Goal: Navigation & Orientation: Find specific page/section

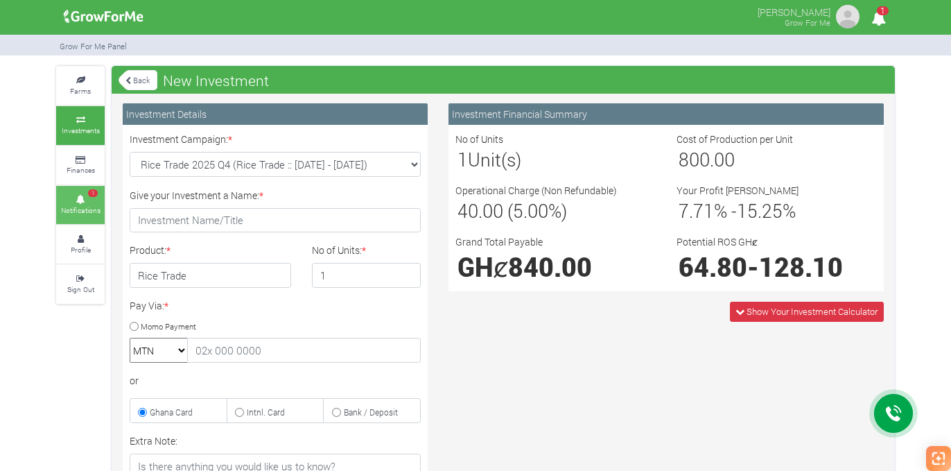
click at [94, 216] on link "1 Notifications" at bounding box center [80, 205] width 49 height 38
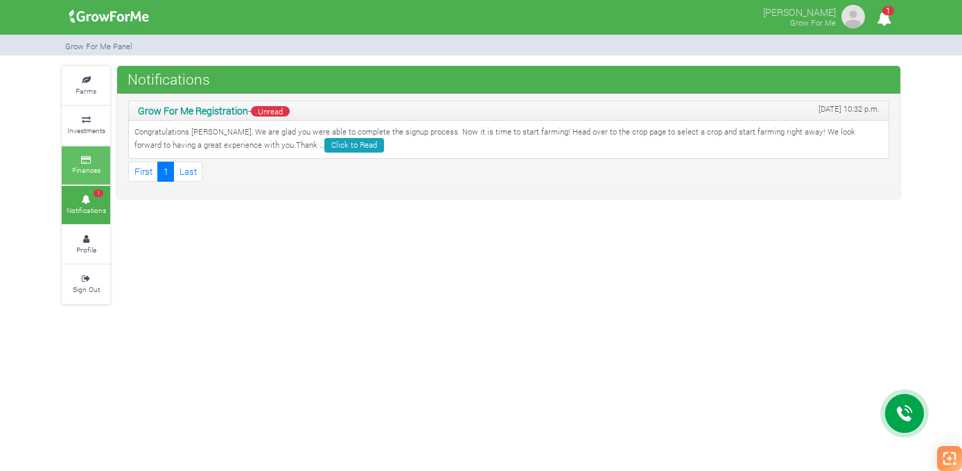
click at [82, 172] on small "Finances" at bounding box center [86, 170] width 28 height 10
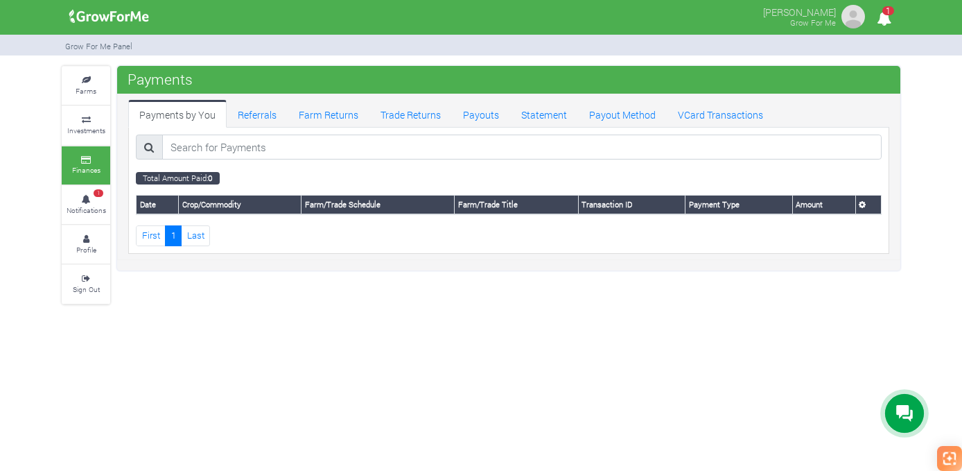
click at [888, 20] on icon "1" at bounding box center [884, 18] width 27 height 31
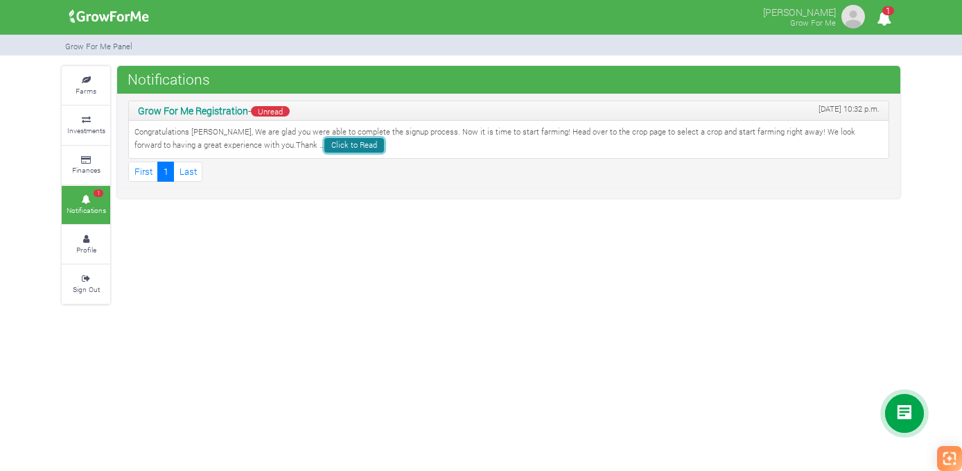
click at [324, 145] on link "Click to Read" at bounding box center [354, 145] width 60 height 15
click at [93, 243] on link "Profile" at bounding box center [86, 244] width 49 height 38
click at [94, 164] on link "Finances" at bounding box center [86, 165] width 49 height 38
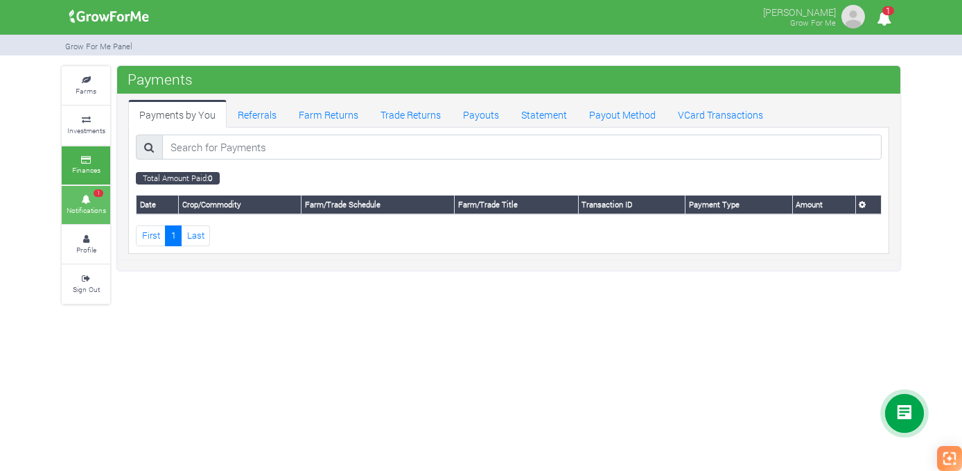
click at [84, 203] on link "1 Notifications" at bounding box center [86, 205] width 49 height 38
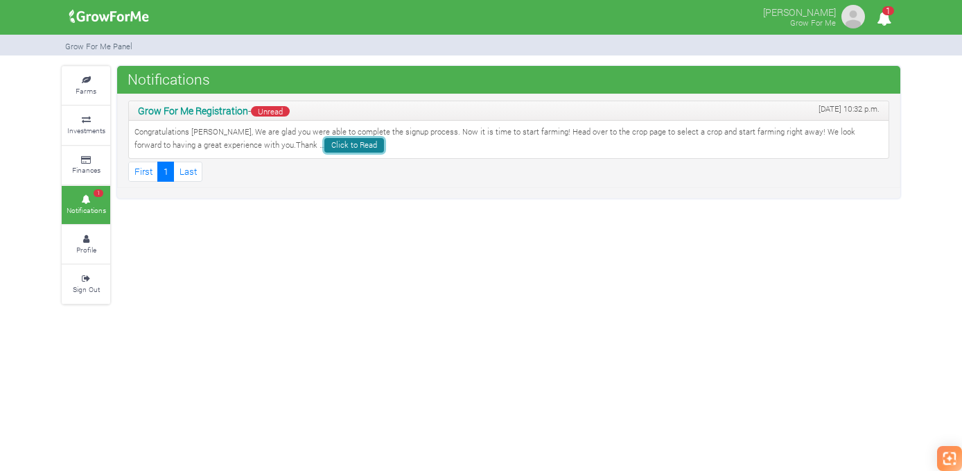
click at [324, 147] on link "Click to Read" at bounding box center [354, 145] width 60 height 15
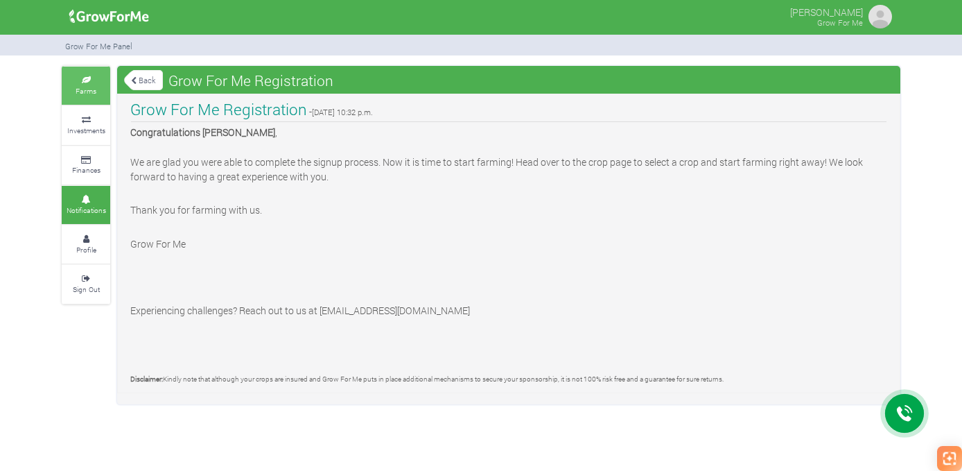
click at [90, 92] on small "Farms" at bounding box center [86, 91] width 21 height 10
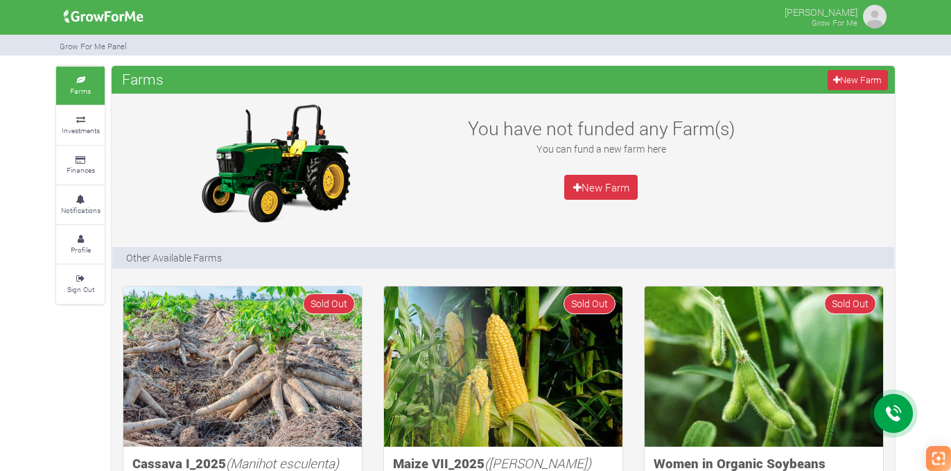
click at [839, 10] on p "[PERSON_NAME]" at bounding box center [821, 11] width 73 height 17
